Goal: Find specific page/section: Find specific page/section

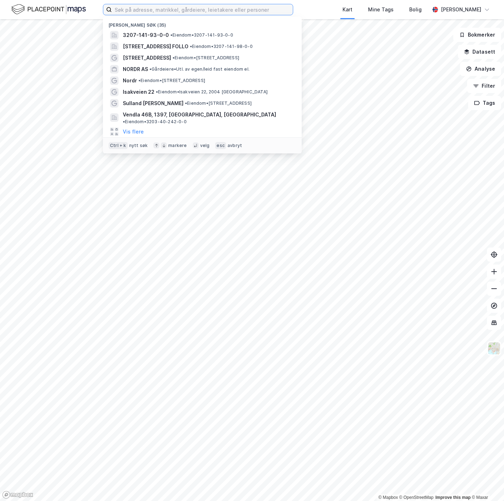
click at [208, 6] on input at bounding box center [202, 9] width 181 height 11
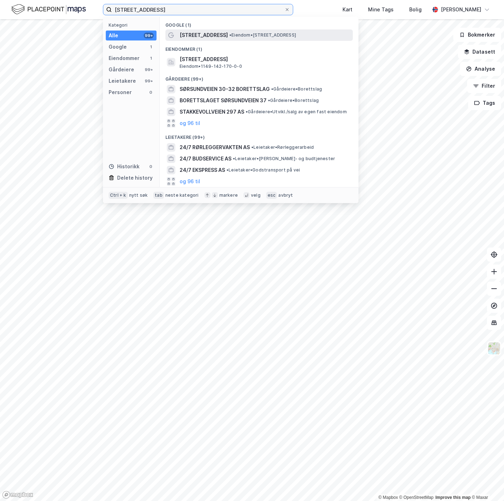
type input "[STREET_ADDRESS]"
click at [207, 36] on span "[STREET_ADDRESS]" at bounding box center [204, 35] width 48 height 9
